Goal: Contribute content: Contribute content

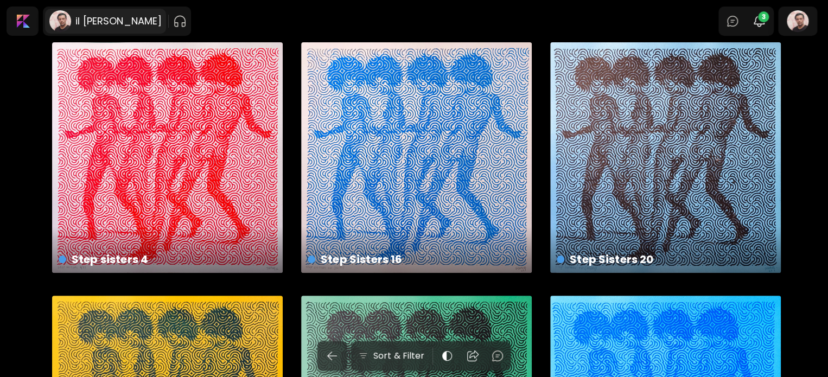
click at [94, 22] on h6 "il [PERSON_NAME]" at bounding box center [118, 21] width 86 height 13
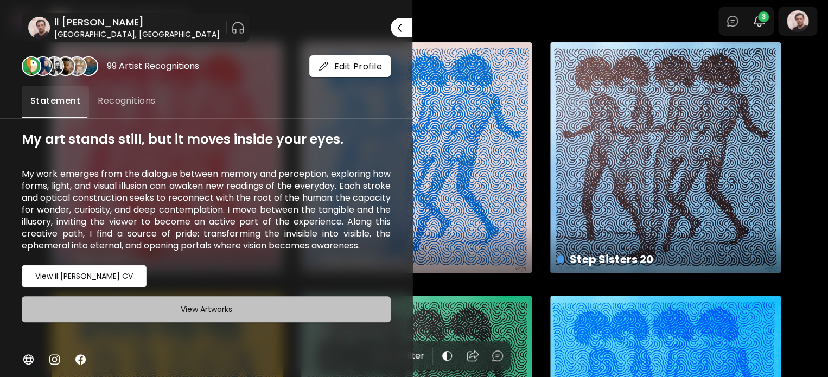
click at [226, 316] on h6 "View Artworks" at bounding box center [207, 309] width 52 height 13
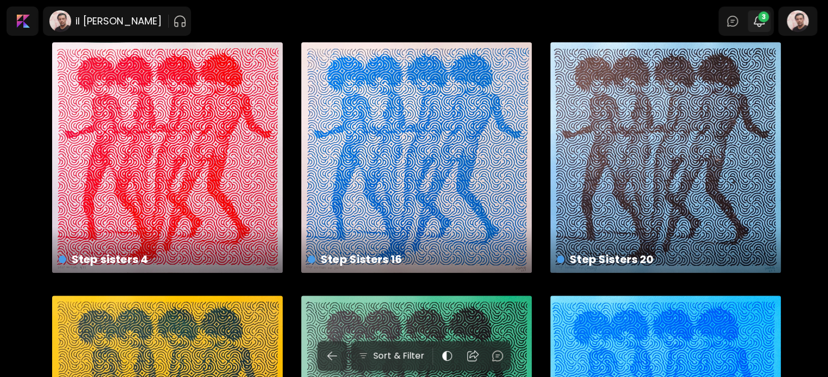
click at [759, 19] on img "button" at bounding box center [759, 21] width 13 height 13
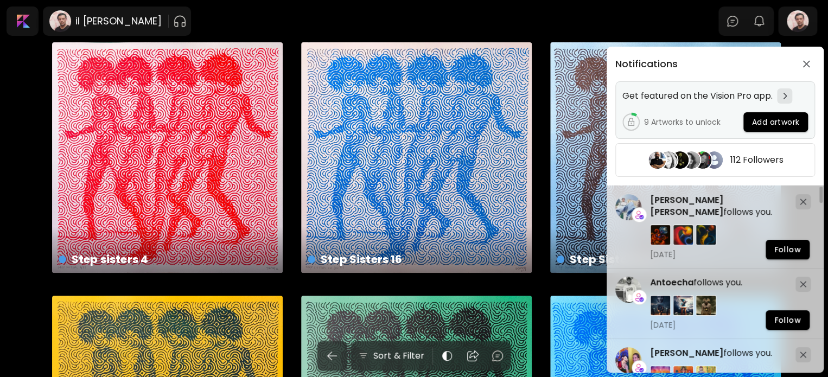
click at [770, 128] on button "Add artwork" at bounding box center [776, 122] width 65 height 20
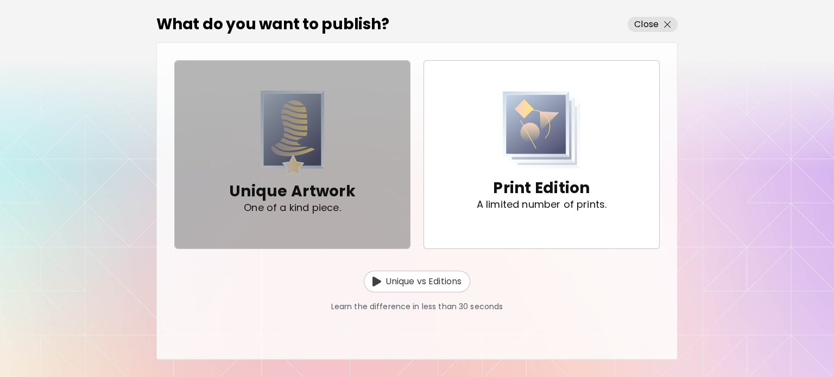
click at [303, 199] on p "Unique Artwork" at bounding box center [292, 192] width 126 height 22
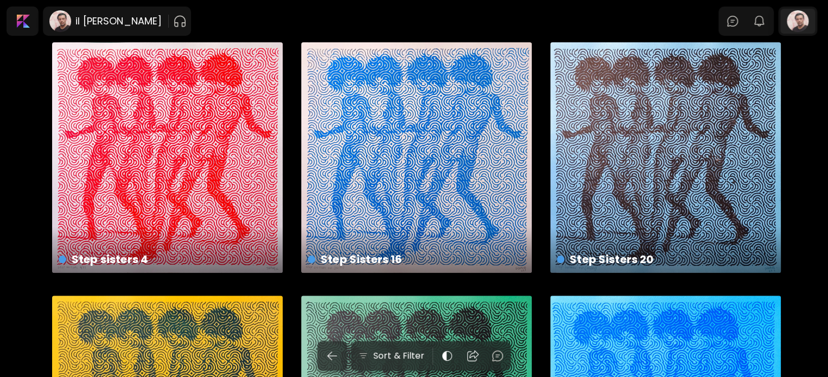
click at [797, 18] on div at bounding box center [798, 21] width 35 height 25
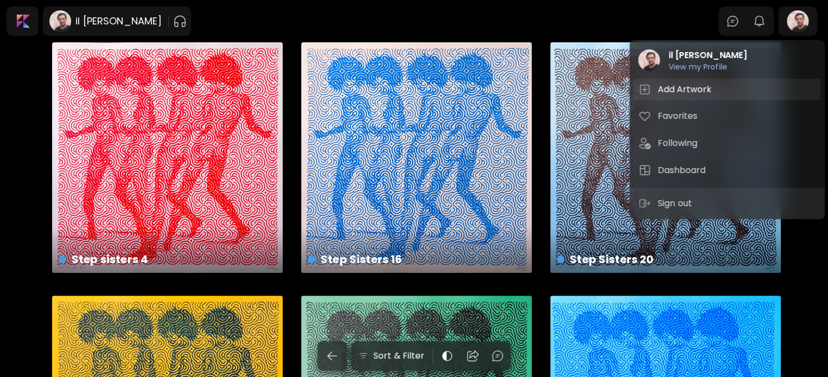
click at [660, 93] on h5 "Add Artwork" at bounding box center [686, 89] width 57 height 13
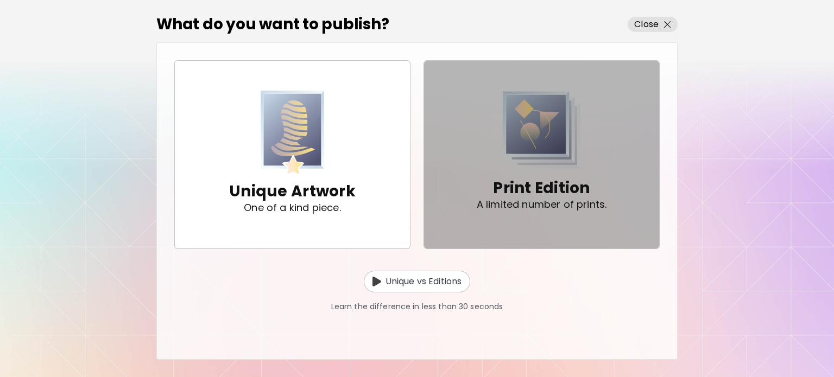
click at [511, 170] on div "Print Edition A limited number of prints." at bounding box center [542, 193] width 130 height 49
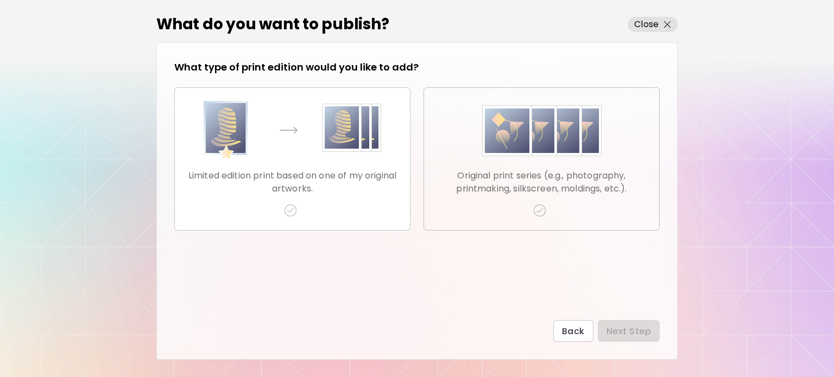
click at [555, 148] on img "button" at bounding box center [541, 131] width 119 height 60
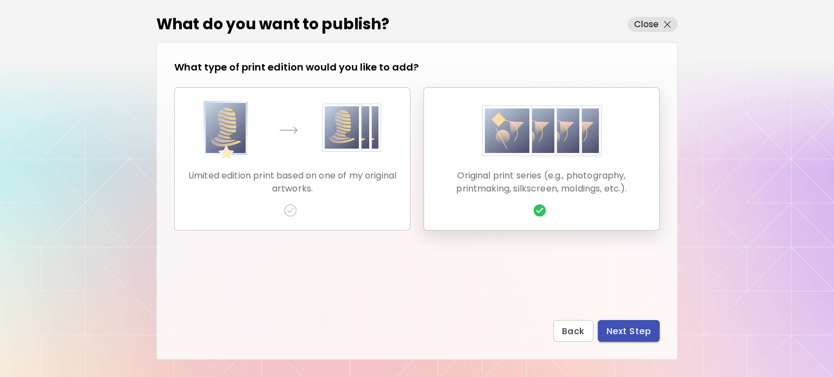
click at [619, 332] on span "Next Step" at bounding box center [628, 331] width 45 height 11
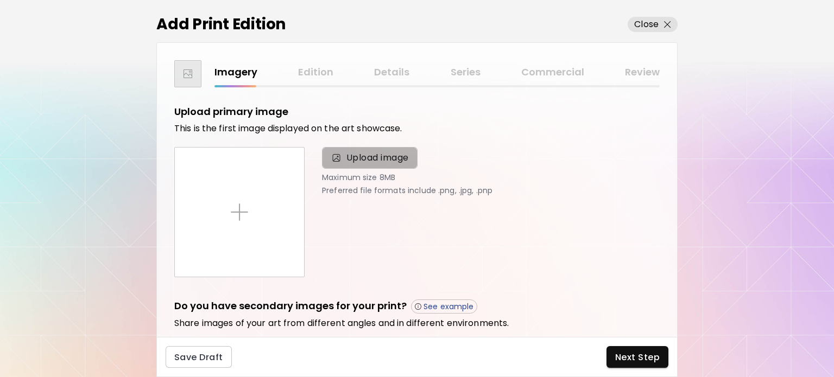
click at [375, 161] on span "Upload image" at bounding box center [377, 157] width 62 height 13
click at [0, 0] on input "Upload image" at bounding box center [0, 0] width 0 height 0
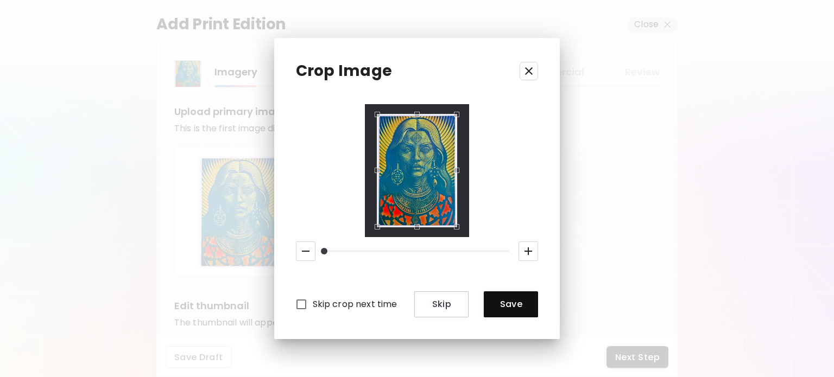
click at [525, 251] on icon "button" at bounding box center [528, 252] width 8 height 8
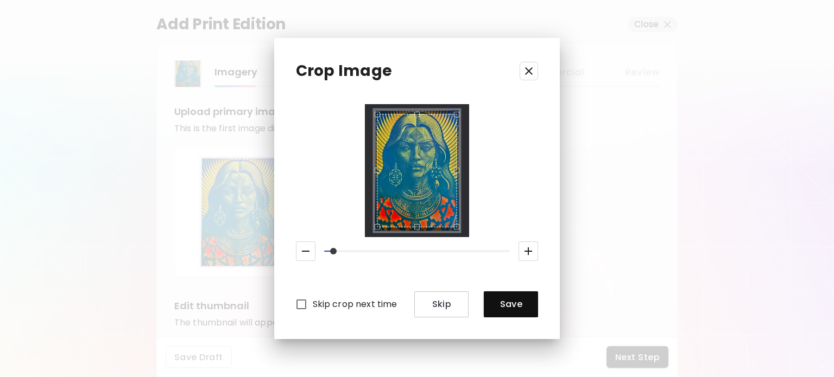
click at [525, 251] on icon "button" at bounding box center [528, 252] width 8 height 8
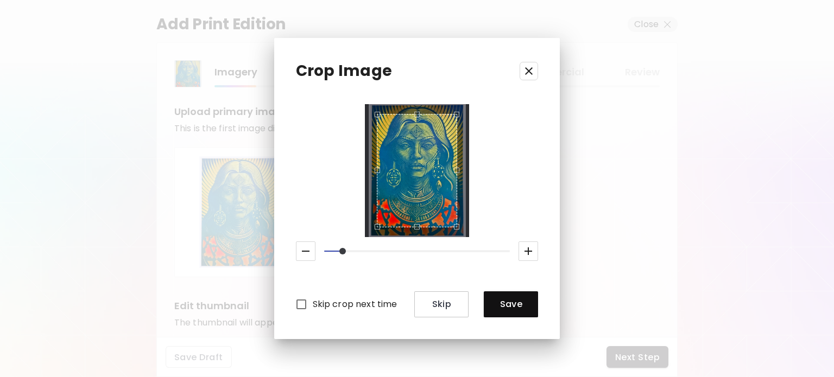
click at [313, 256] on button "button" at bounding box center [306, 252] width 20 height 20
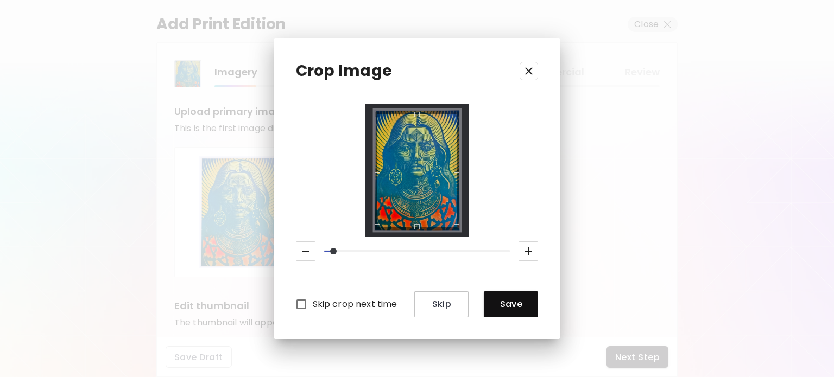
click at [313, 255] on button "button" at bounding box center [306, 252] width 20 height 20
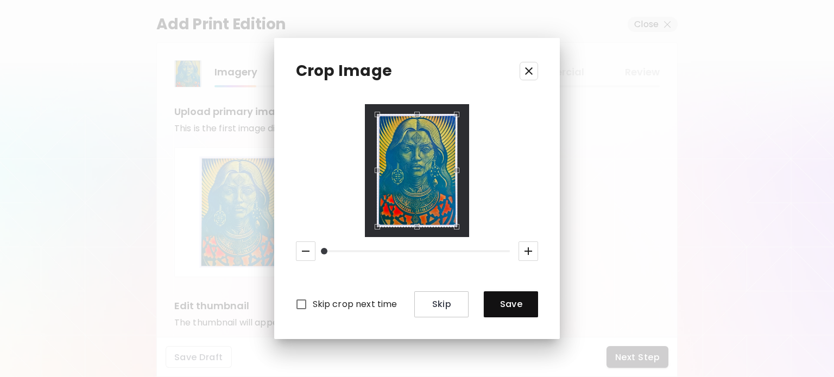
click at [312, 255] on icon "button" at bounding box center [305, 251] width 13 height 13
click at [523, 305] on span "Save" at bounding box center [510, 304] width 37 height 11
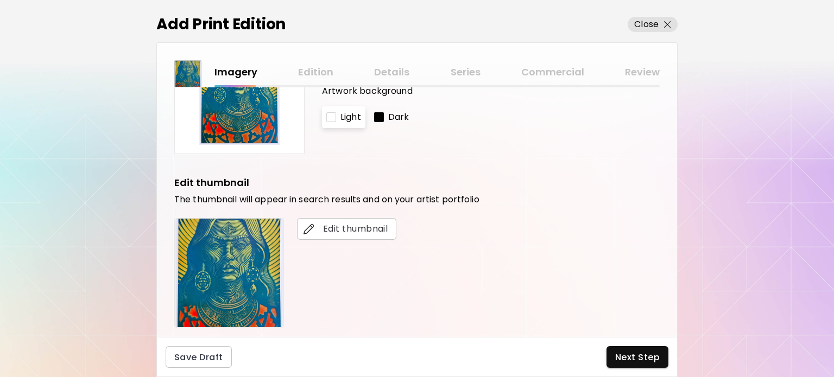
scroll to position [163, 0]
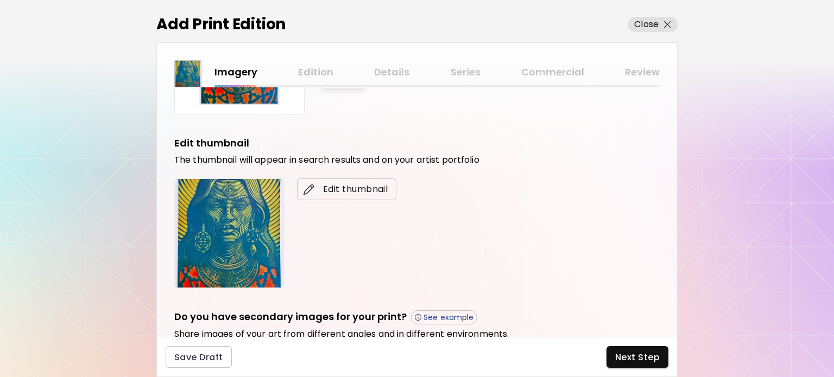
click at [324, 183] on span "Edit thumbnail" at bounding box center [347, 189] width 82 height 13
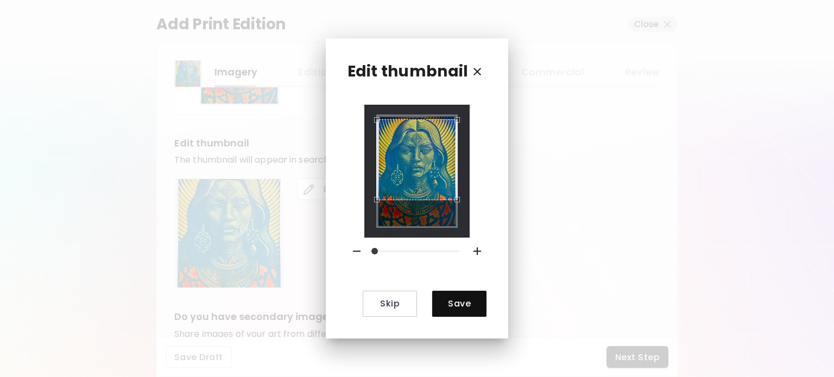
click at [411, 156] on div "Use the arrow keys to move the crop selection area" at bounding box center [416, 159] width 81 height 81
click at [459, 303] on span "Save" at bounding box center [459, 303] width 37 height 11
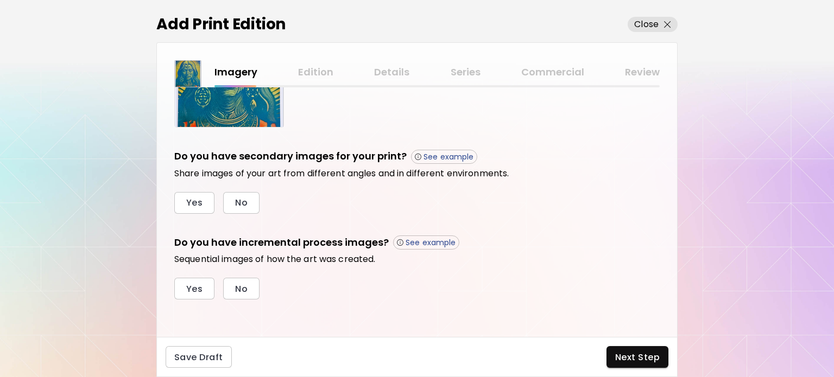
scroll to position [161, 0]
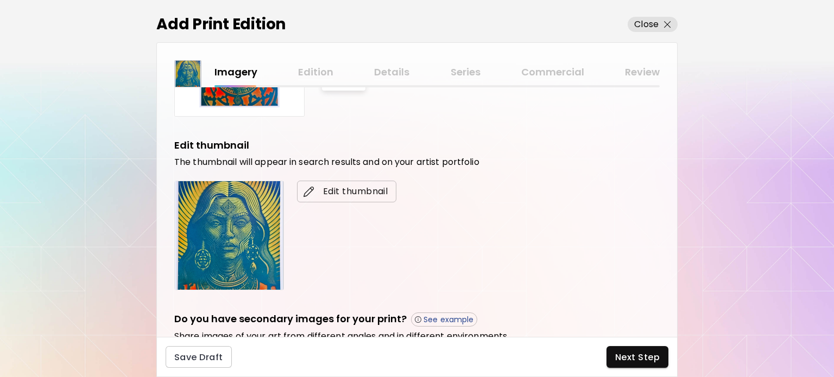
click at [332, 195] on span "Edit thumbnail" at bounding box center [347, 191] width 82 height 13
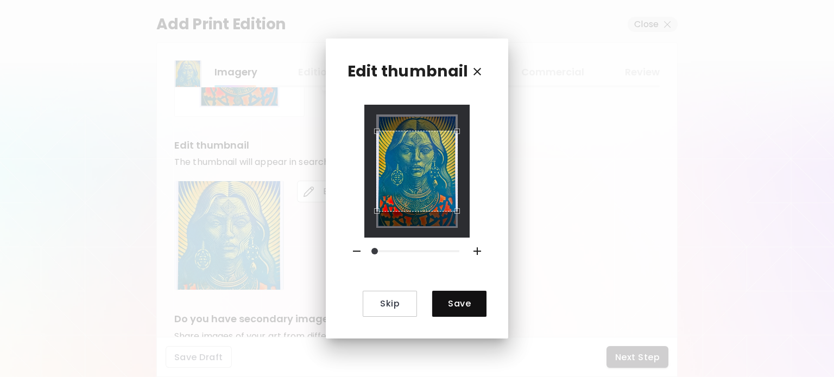
drag, startPoint x: 378, startPoint y: 250, endPoint x: 369, endPoint y: 252, distance: 9.0
click at [371, 252] on span at bounding box center [374, 251] width 7 height 7
click at [472, 252] on icon "button" at bounding box center [477, 251] width 13 height 13
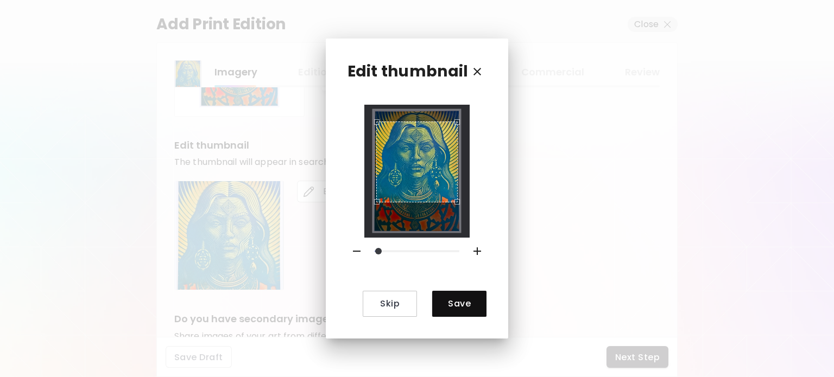
click at [428, 168] on div "Use the arrow keys to move the crop selection area" at bounding box center [416, 162] width 81 height 81
click at [454, 304] on span "Save" at bounding box center [459, 303] width 37 height 11
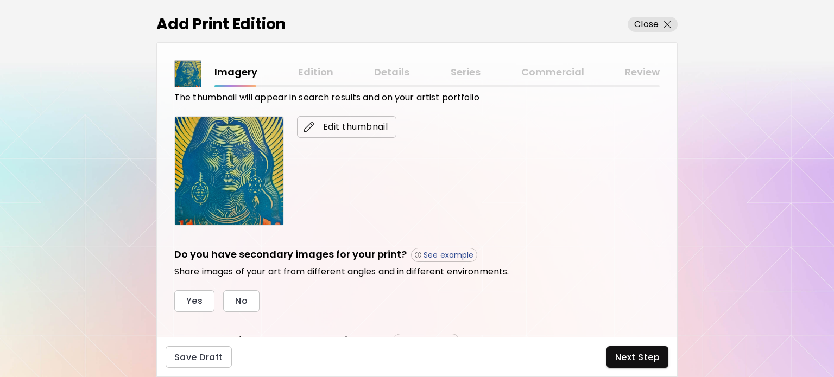
scroll to position [323, 0]
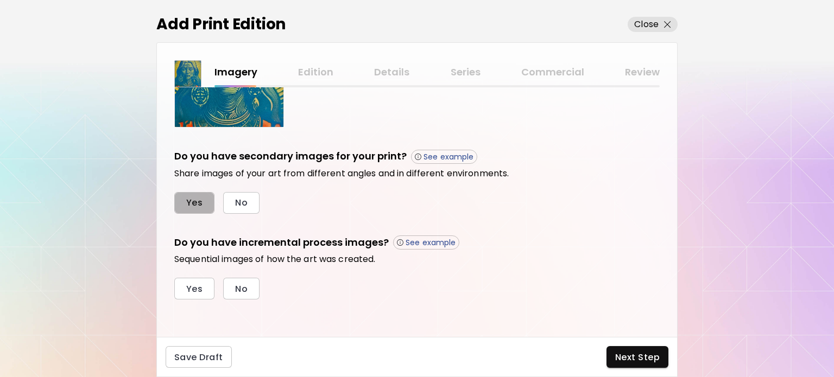
click at [189, 206] on span "Yes" at bounding box center [194, 202] width 16 height 11
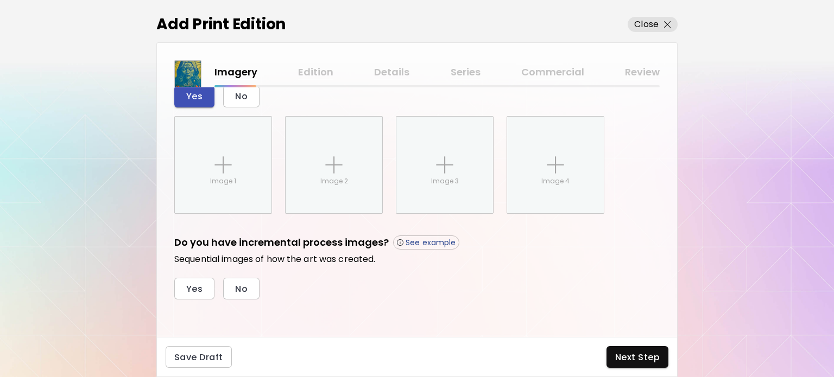
scroll to position [430, 0]
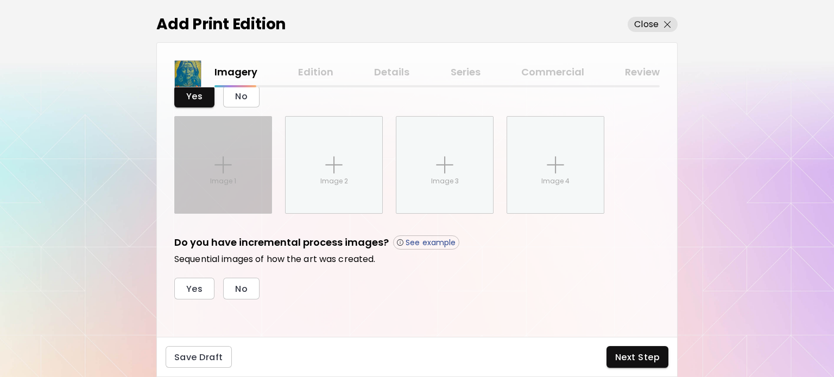
click at [220, 185] on div "Image 1" at bounding box center [223, 165] width 97 height 97
click at [0, 0] on input "Image 1" at bounding box center [0, 0] width 0 height 0
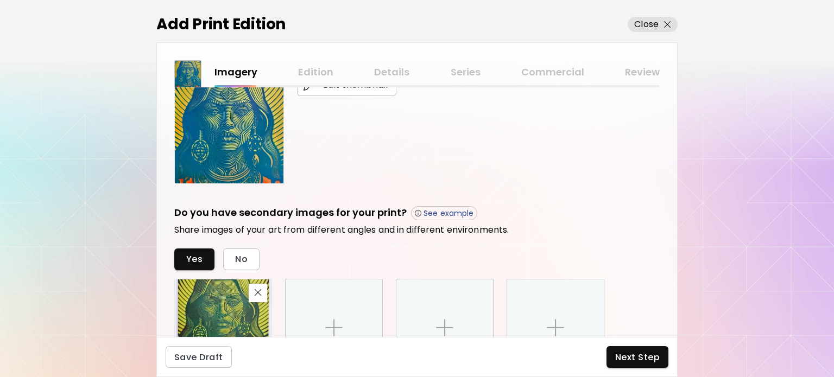
scroll to position [376, 0]
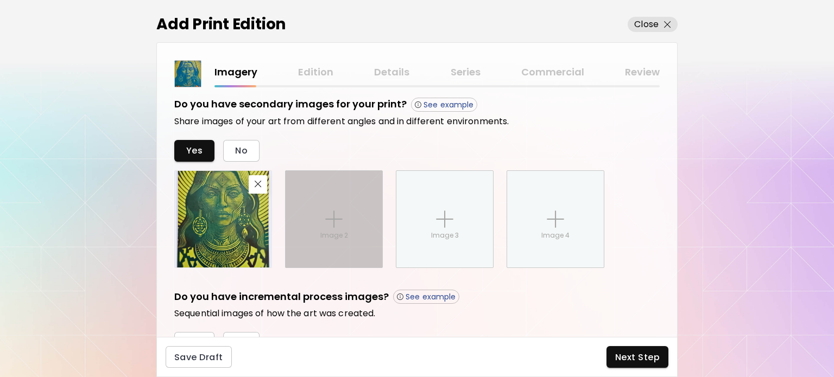
click at [333, 227] on div "Image 2" at bounding box center [334, 219] width 97 height 97
click at [0, 0] on input "Image 2" at bounding box center [0, 0] width 0 height 0
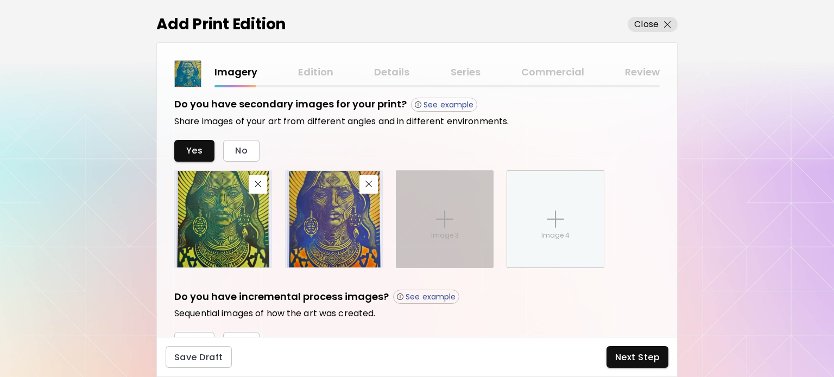
click at [439, 219] on img at bounding box center [444, 219] width 17 height 17
click at [0, 0] on input "Image 3" at bounding box center [0, 0] width 0 height 0
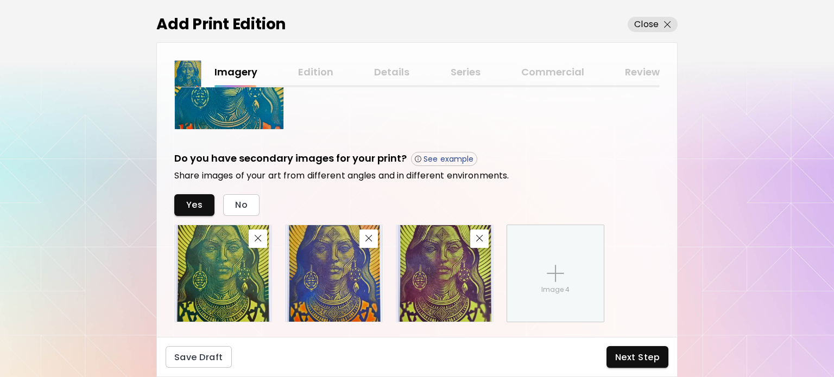
scroll to position [321, 0]
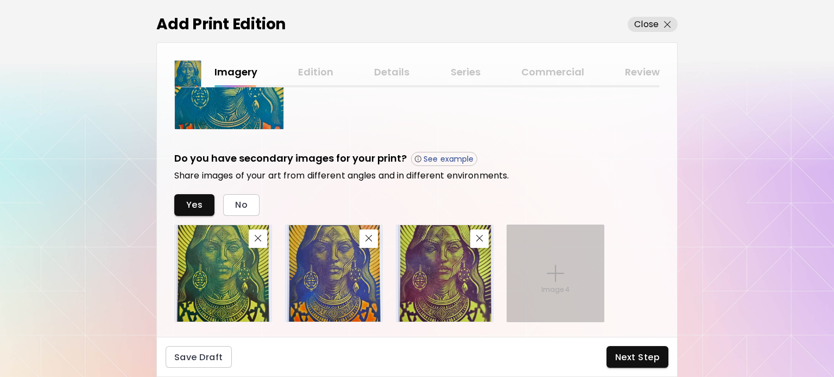
click at [553, 273] on img at bounding box center [555, 273] width 17 height 17
click at [0, 0] on input "Image 4" at bounding box center [0, 0] width 0 height 0
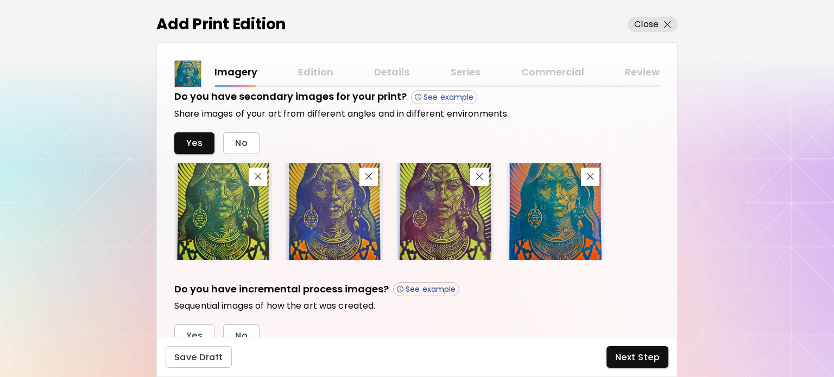
scroll to position [430, 0]
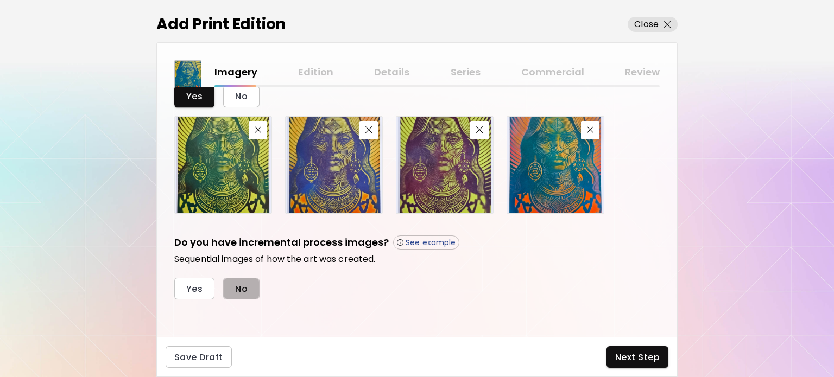
click at [243, 286] on span "No" at bounding box center [241, 288] width 12 height 11
click at [617, 358] on span "Next Step" at bounding box center [637, 357] width 45 height 11
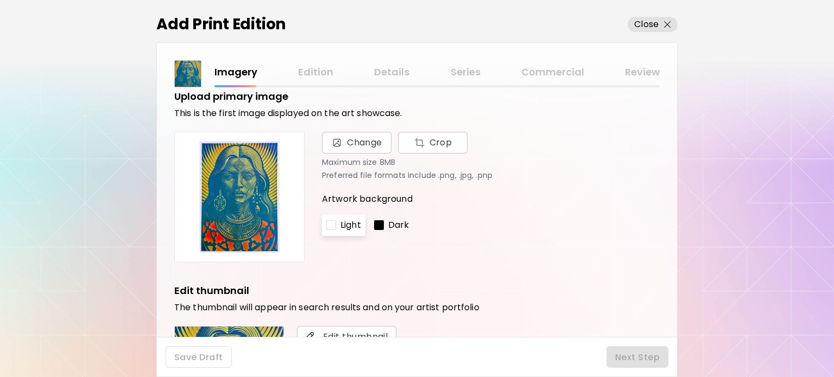
scroll to position [0, 0]
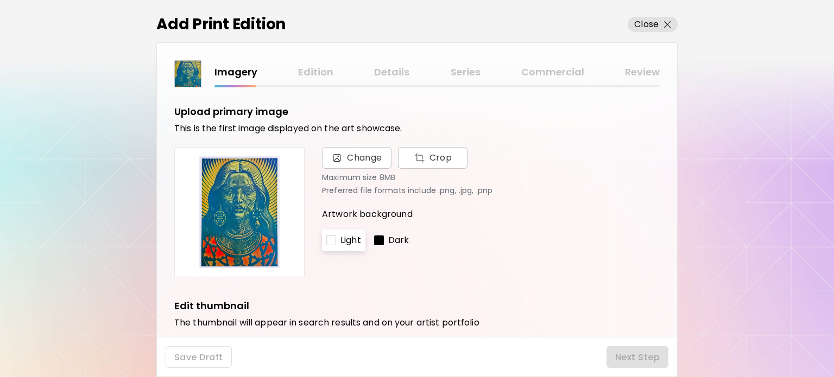
click at [380, 239] on div at bounding box center [379, 241] width 10 height 10
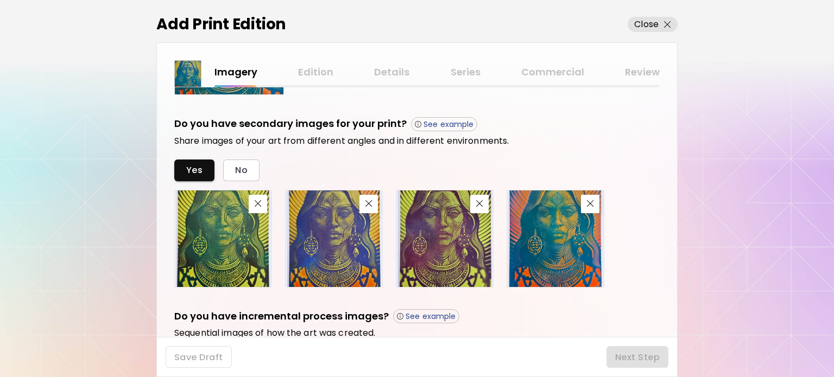
scroll to position [430, 0]
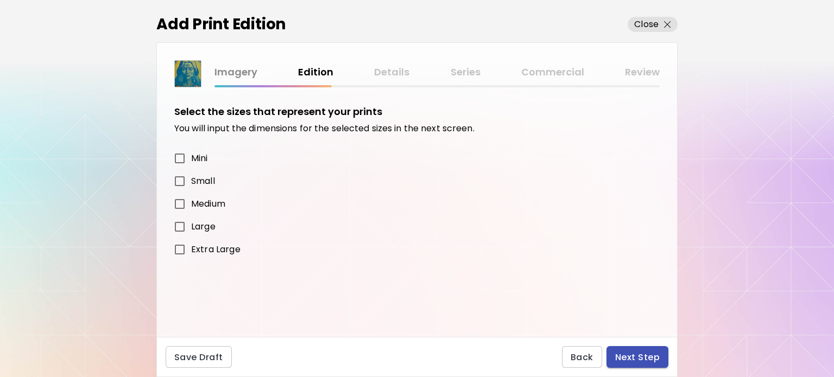
click at [639, 360] on span "Next Step" at bounding box center [637, 357] width 45 height 11
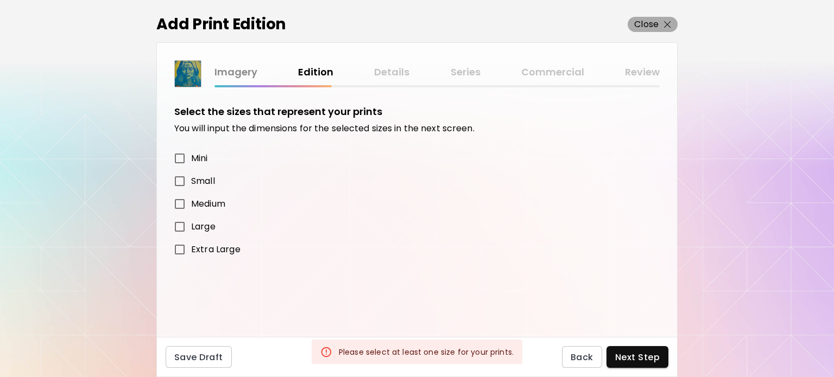
click at [659, 23] on span "Close" at bounding box center [652, 24] width 37 height 13
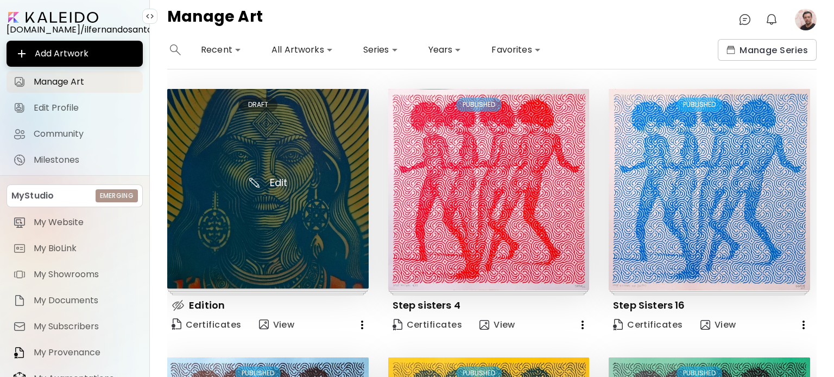
click at [219, 138] on img at bounding box center [267, 189] width 201 height 200
